Goal: Task Accomplishment & Management: Complete application form

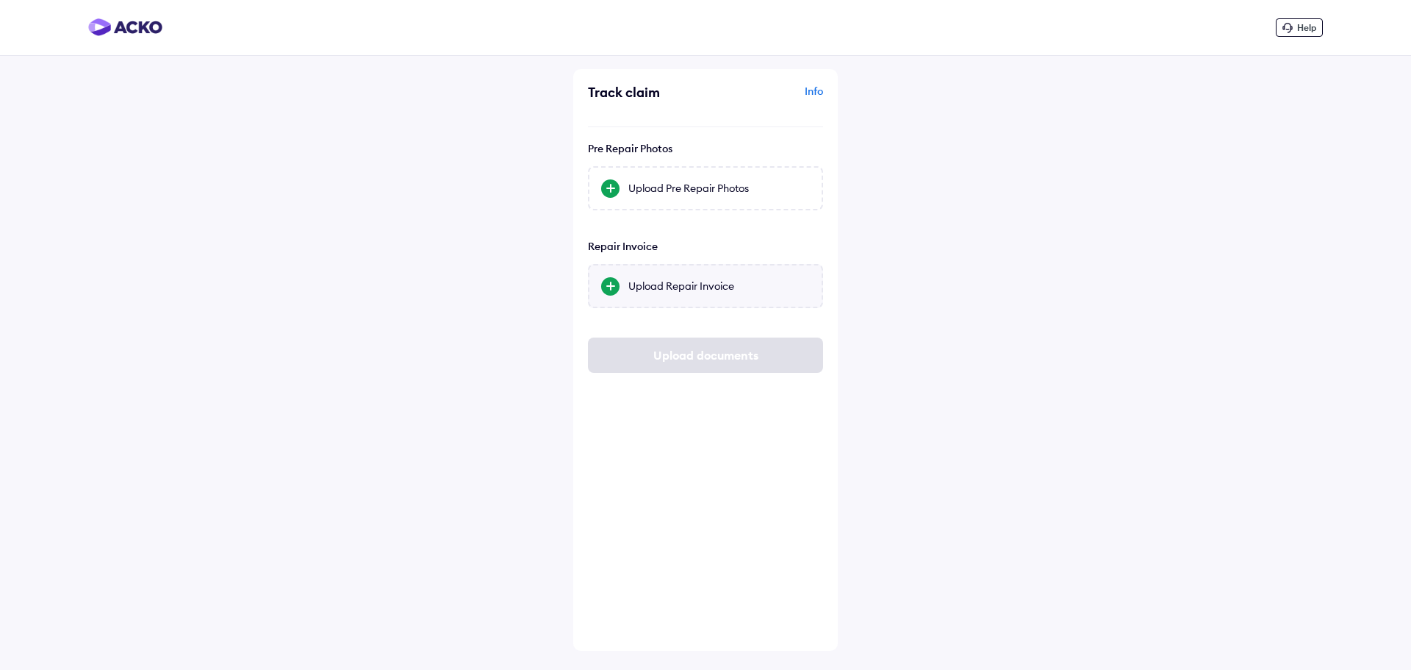
click at [674, 283] on div "Upload Repair Invoice" at bounding box center [719, 286] width 182 height 15
click at [0, 0] on input "Upload Repair Invoice" at bounding box center [0, 0] width 0 height 0
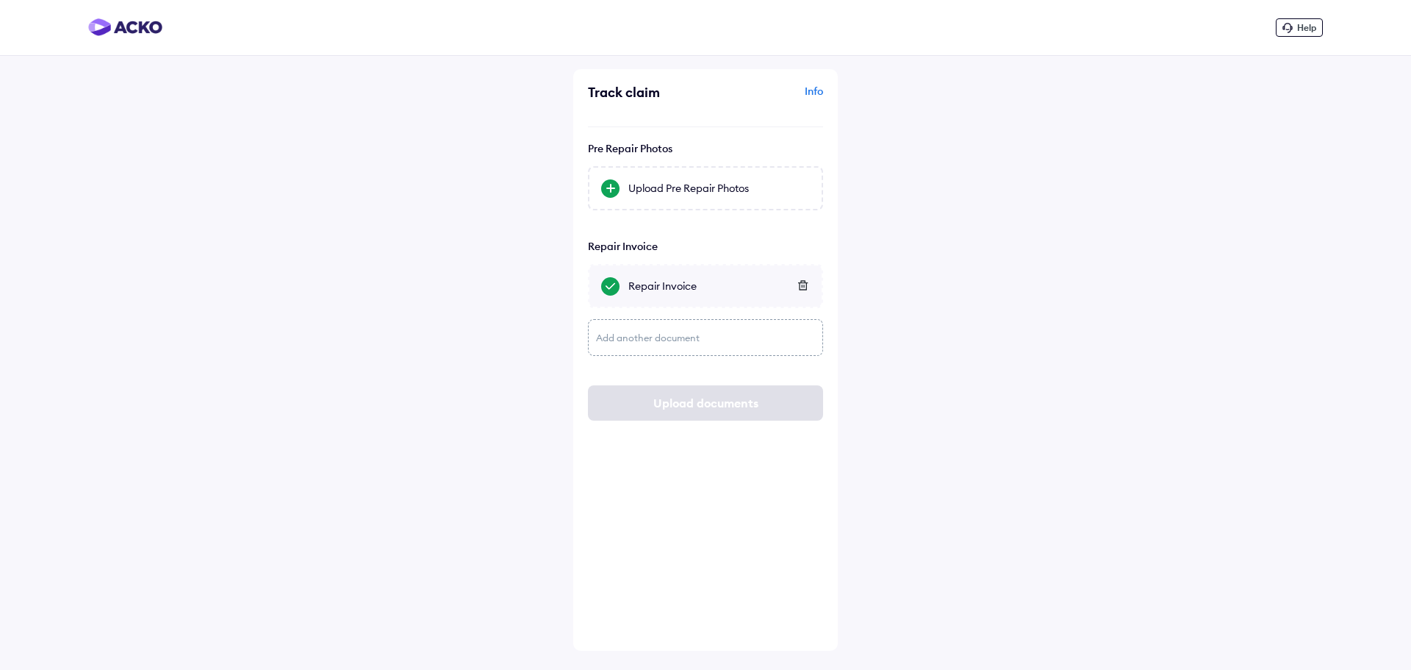
click at [608, 336] on div "Add another document" at bounding box center [705, 337] width 235 height 37
click at [650, 343] on div "Upload another page" at bounding box center [719, 341] width 182 height 15
click at [0, 0] on input "Upload another page" at bounding box center [0, 0] width 0 height 0
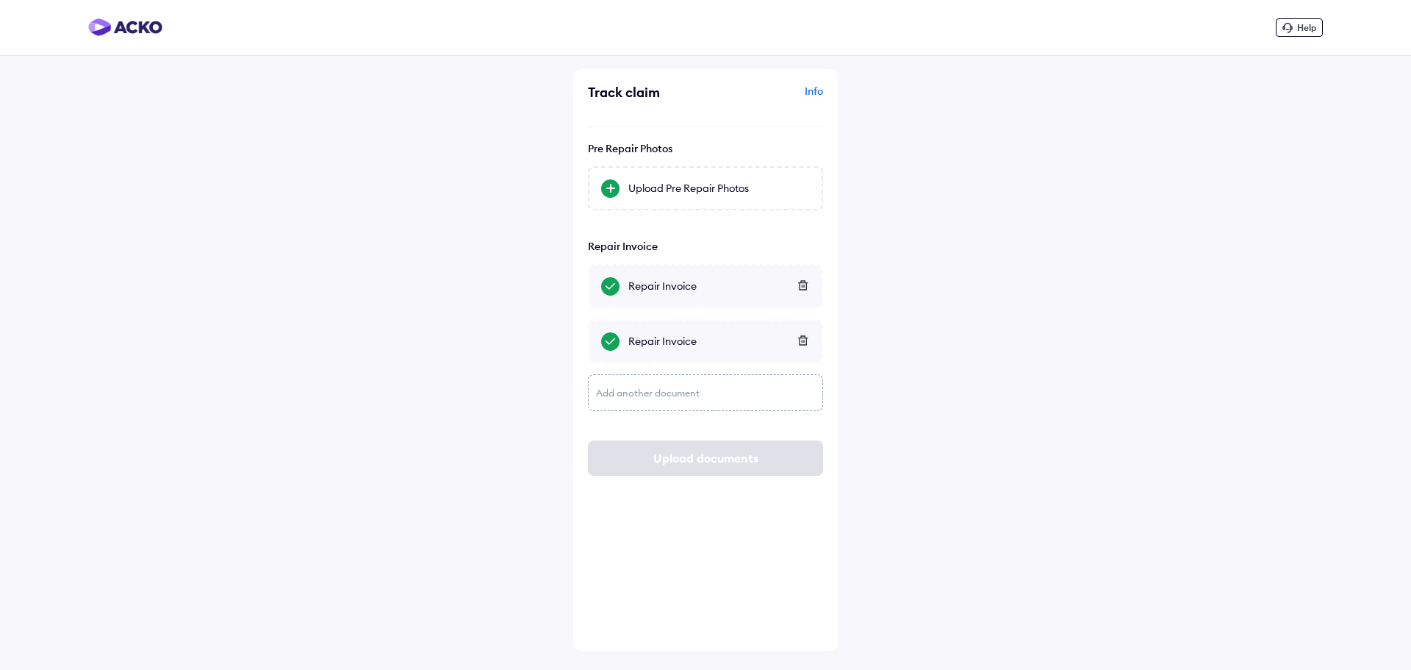
click at [1000, 373] on div "Help Track claim Info Pre Repair Photos Upload Pre Repair Photos Repair Invoice…" at bounding box center [705, 335] width 1411 height 670
click at [656, 185] on div "Upload Pre Repair Photos" at bounding box center [719, 188] width 182 height 15
click at [0, 0] on input "Upload Pre Repair Photos" at bounding box center [0, 0] width 0 height 0
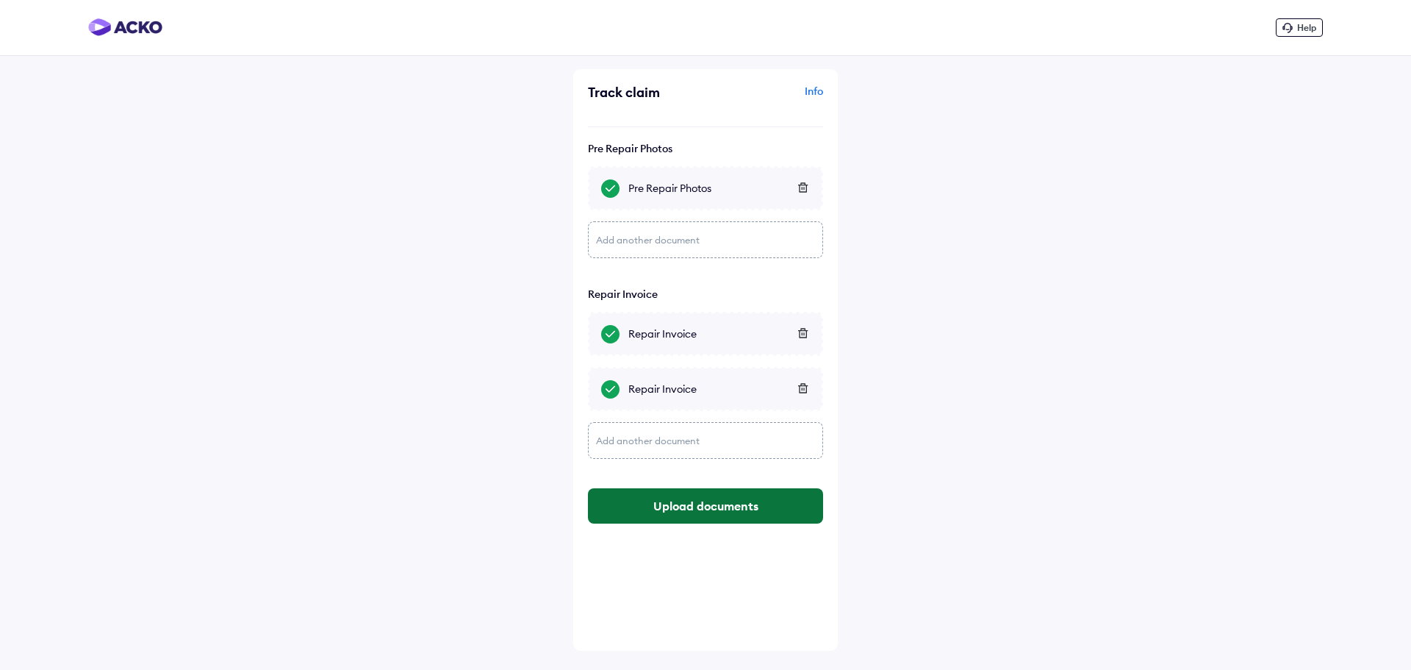
click at [692, 508] on button "Upload documents" at bounding box center [705, 505] width 235 height 35
